Goal: Complete application form

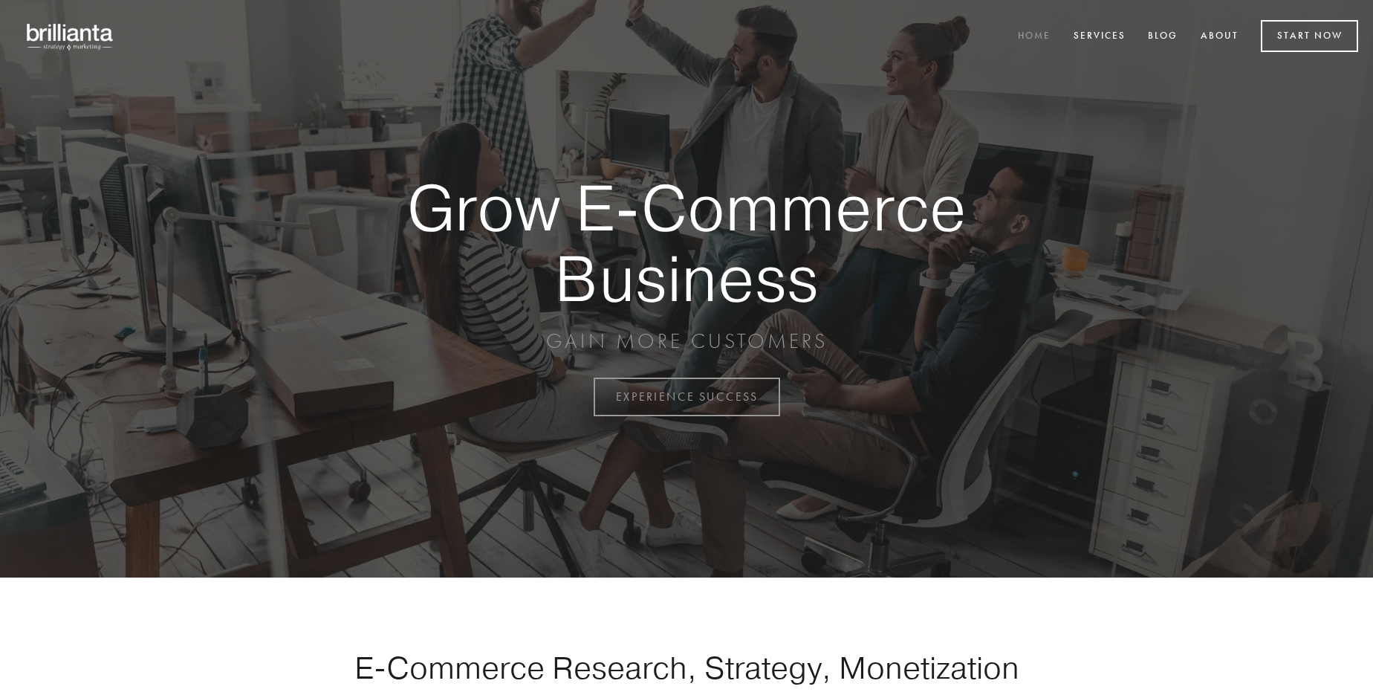
scroll to position [3896, 0]
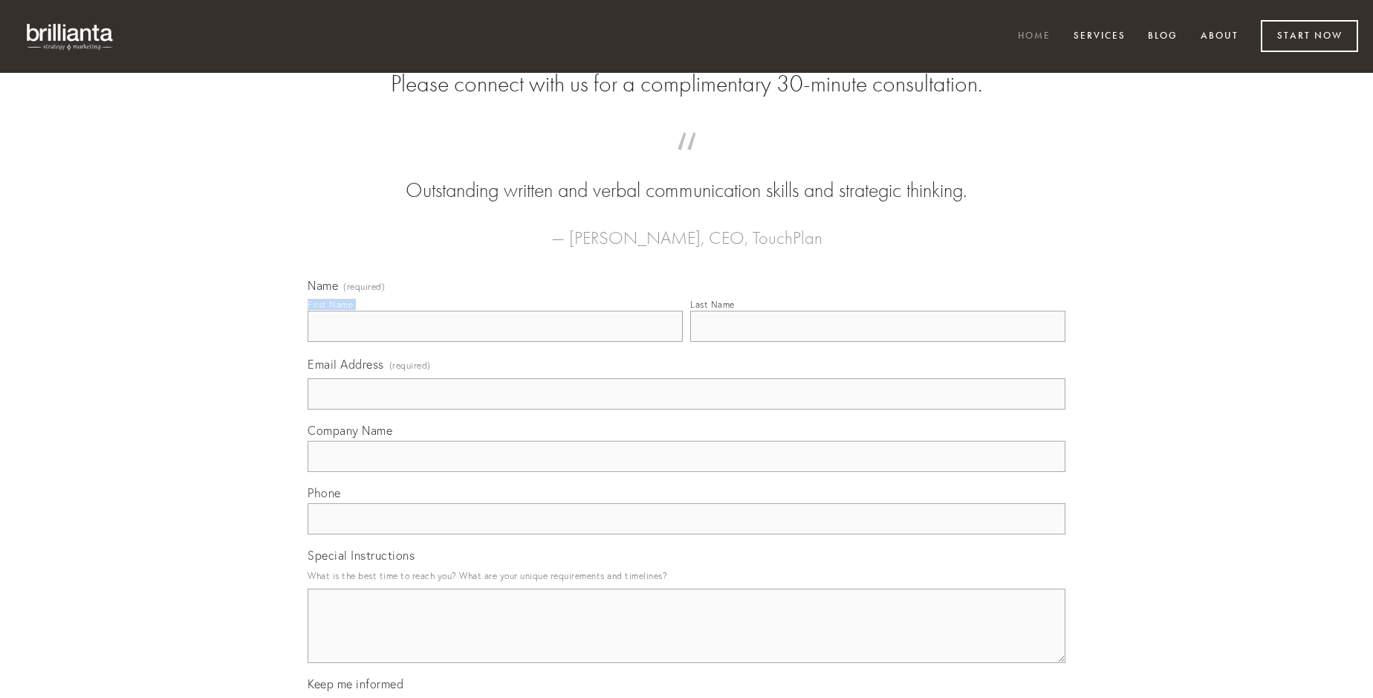
type input "[PERSON_NAME]"
click at [878, 342] on input "Last Name" at bounding box center [877, 326] width 375 height 31
type input "[PERSON_NAME]"
click at [687, 409] on input "Email Address (required)" at bounding box center [687, 393] width 758 height 31
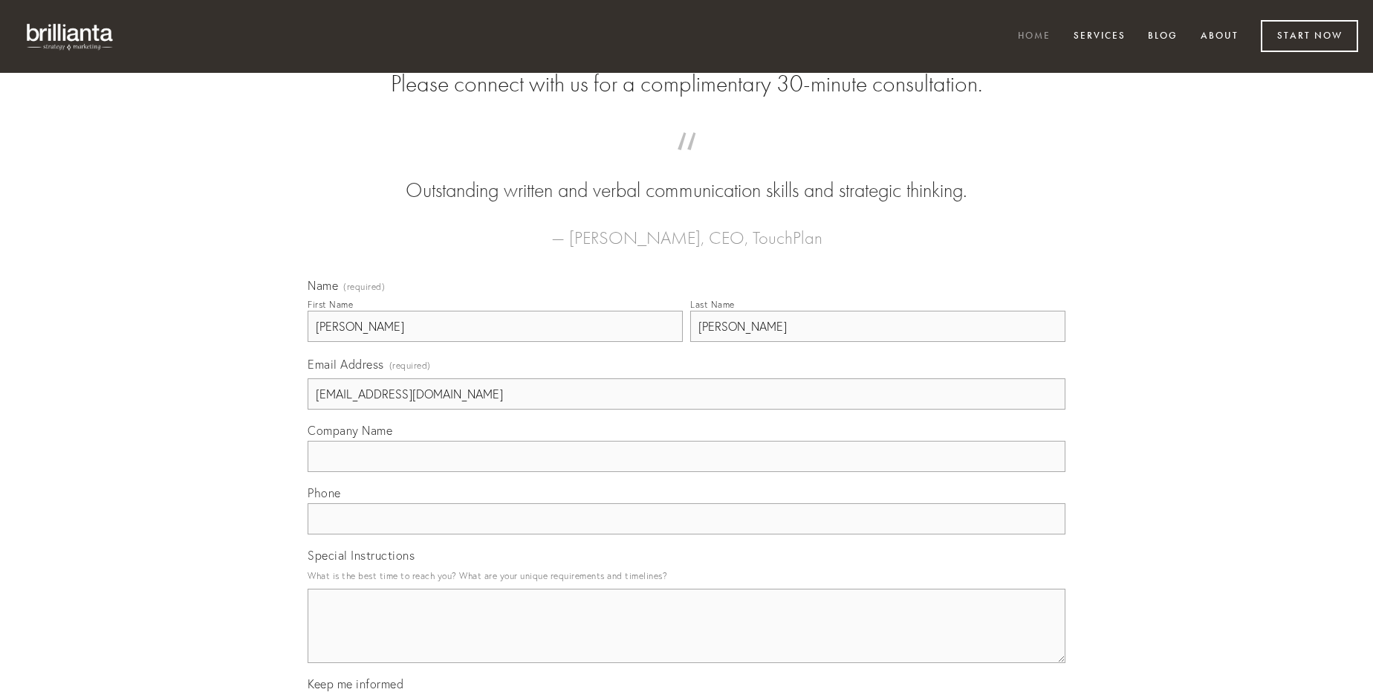
type input "[EMAIL_ADDRESS][DOMAIN_NAME]"
click at [687, 472] on input "Company Name" at bounding box center [687, 456] width 758 height 31
type input "dedico"
click at [687, 534] on input "text" at bounding box center [687, 518] width 758 height 31
click at [687, 639] on textarea "Special Instructions" at bounding box center [687, 626] width 758 height 74
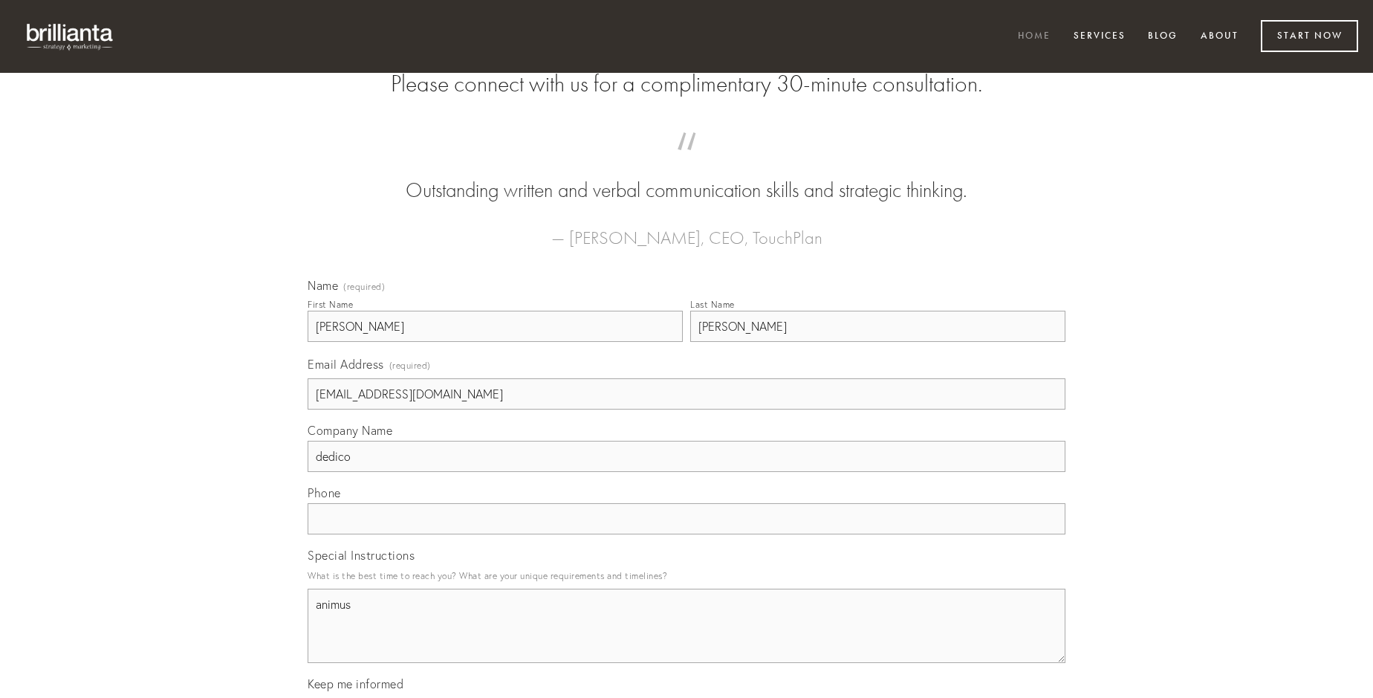
type textarea "animus"
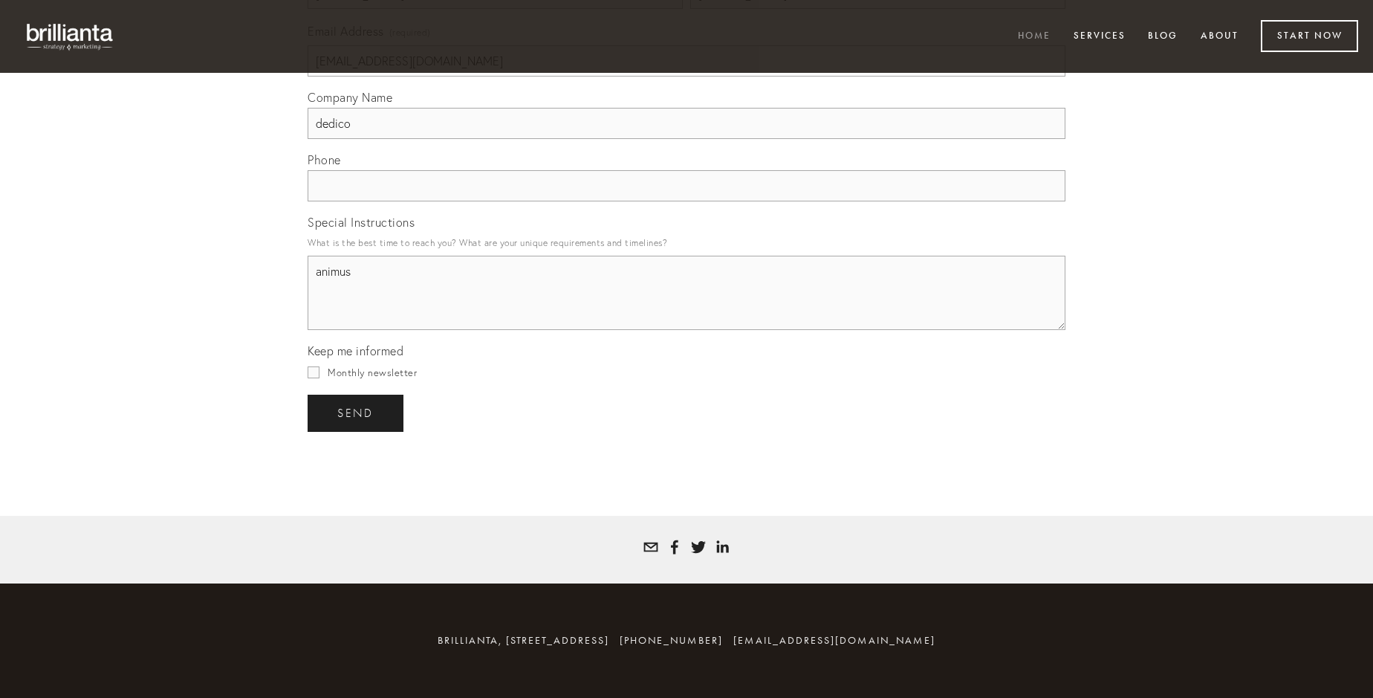
click at [357, 412] on span "send" at bounding box center [355, 413] width 36 height 13
